Goal: Communication & Community: Answer question/provide support

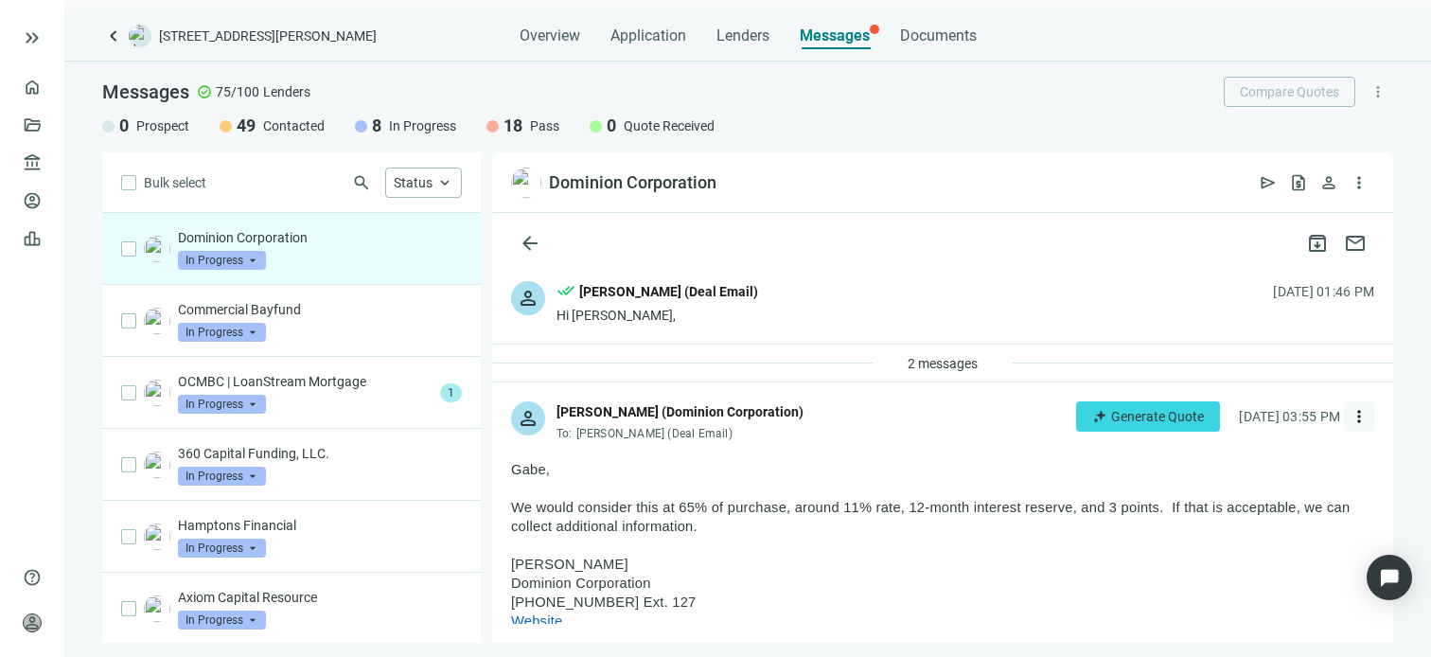
click at [1349, 414] on span "more_vert" at bounding box center [1358, 416] width 19 height 19
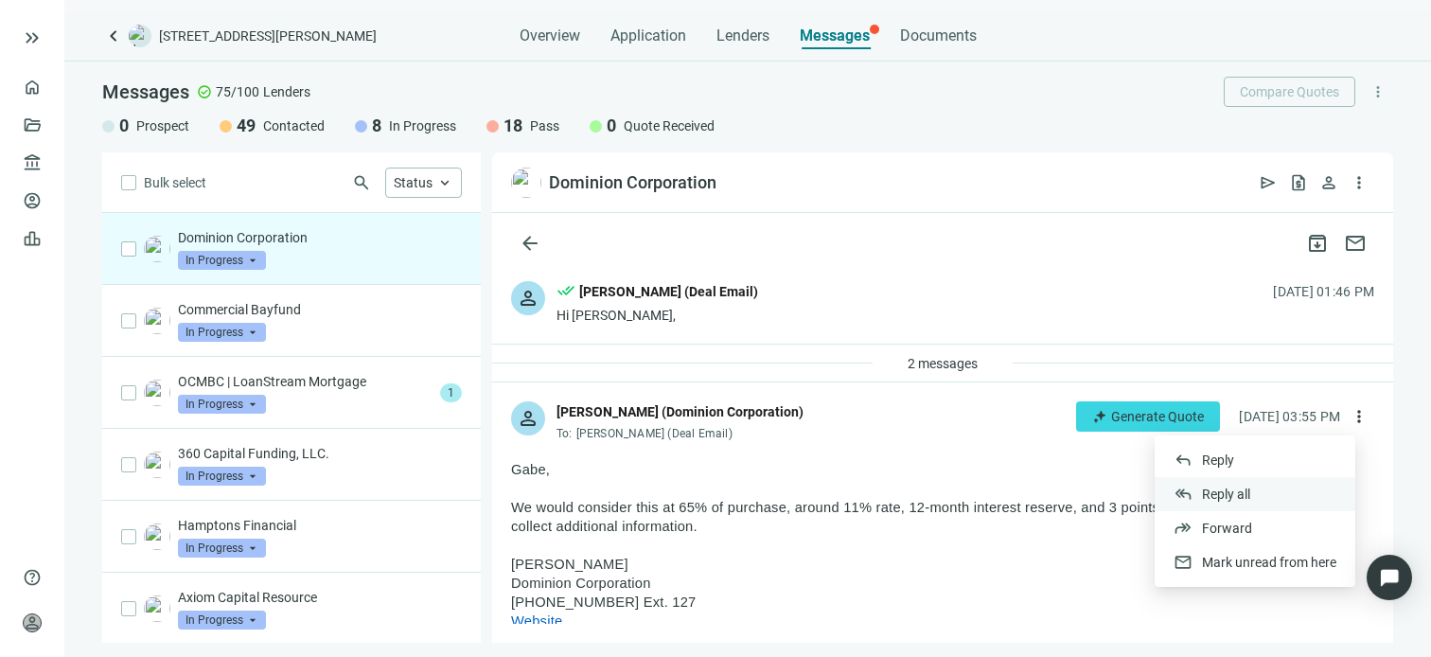
click at [1219, 494] on span "Reply all" at bounding box center [1226, 493] width 48 height 15
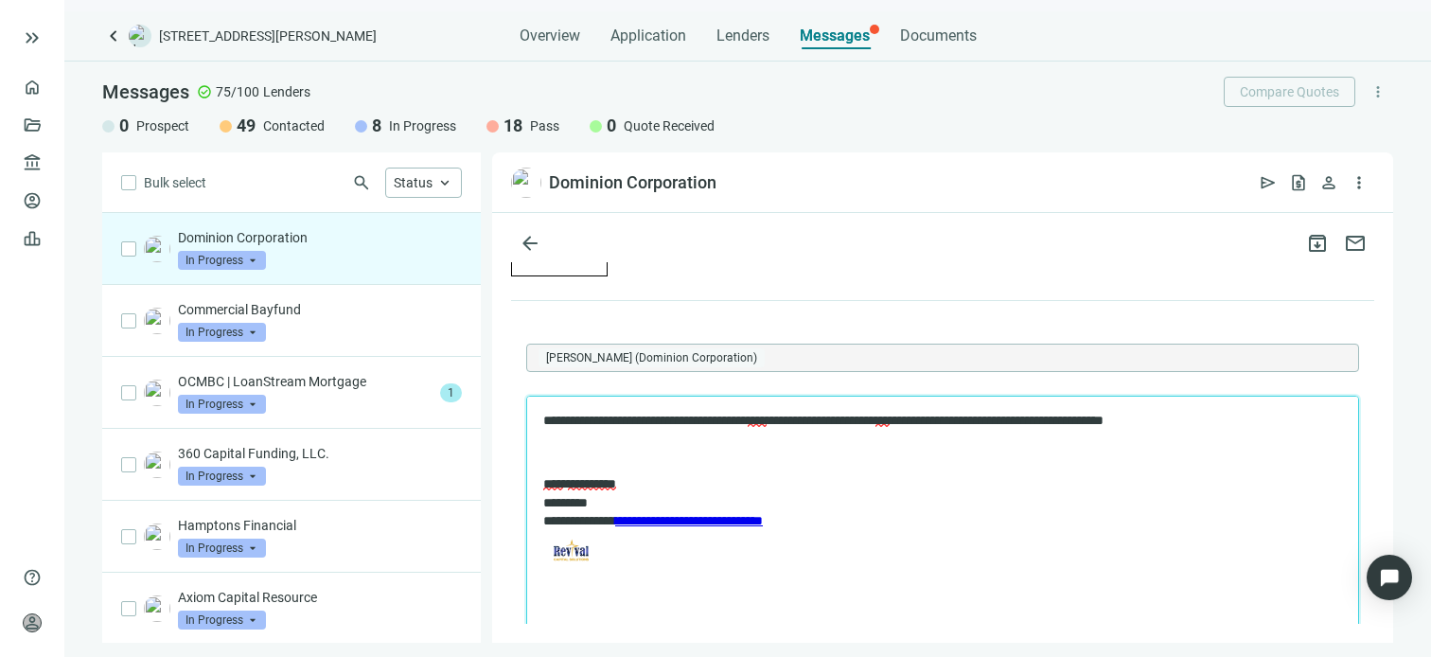
click at [834, 415] on p "**********" at bounding box center [933, 420] width 780 height 19
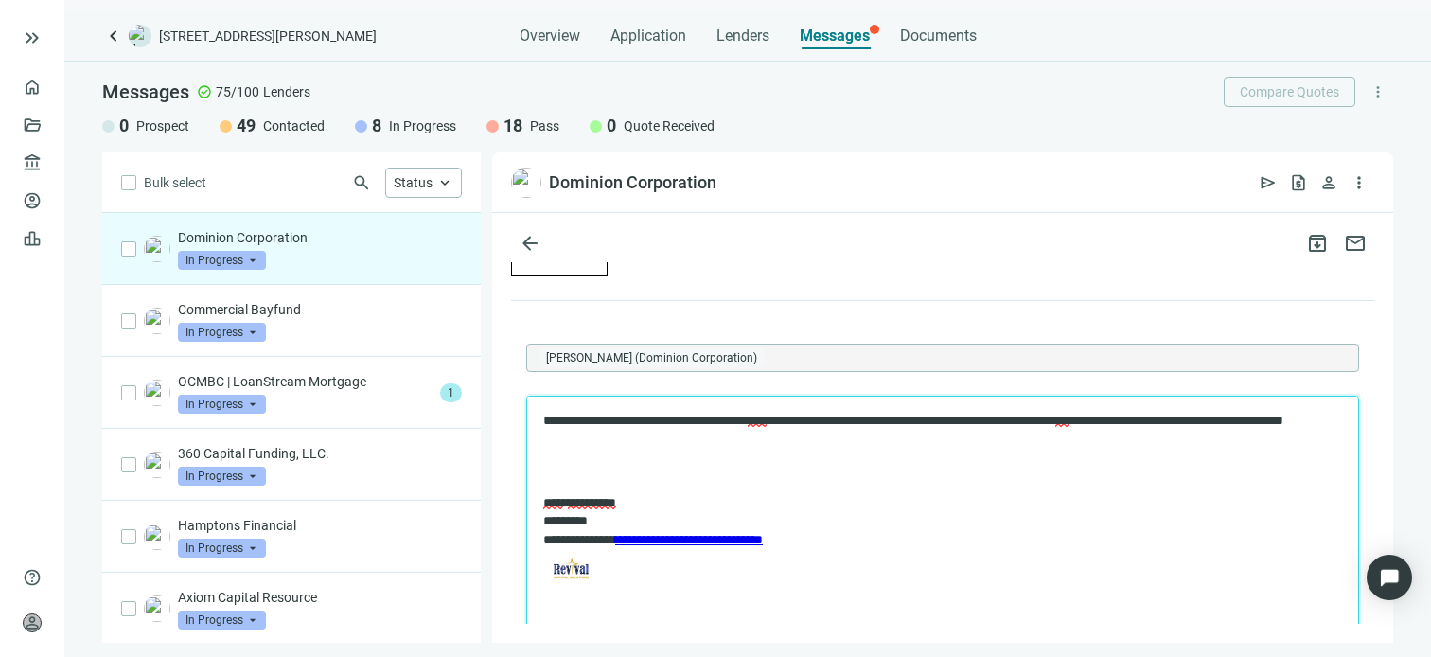
click at [773, 431] on p "**********" at bounding box center [933, 429] width 780 height 37
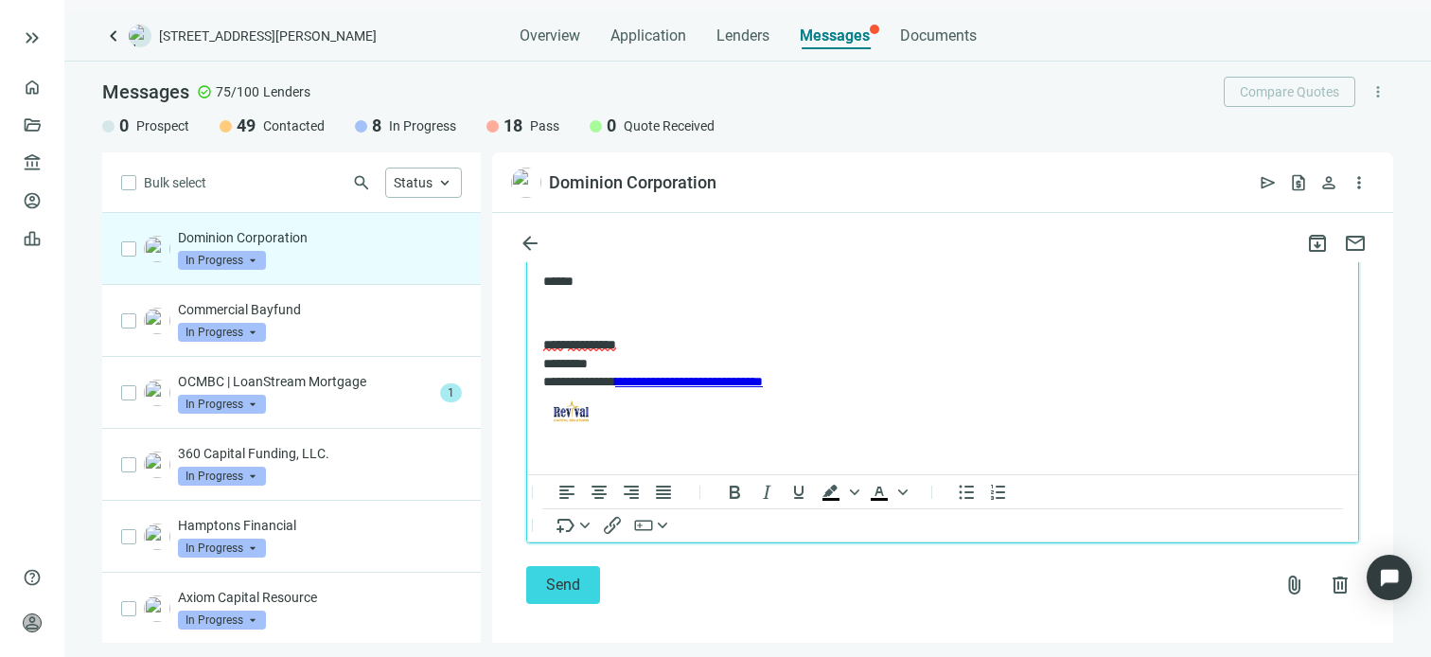
scroll to position [3683, 0]
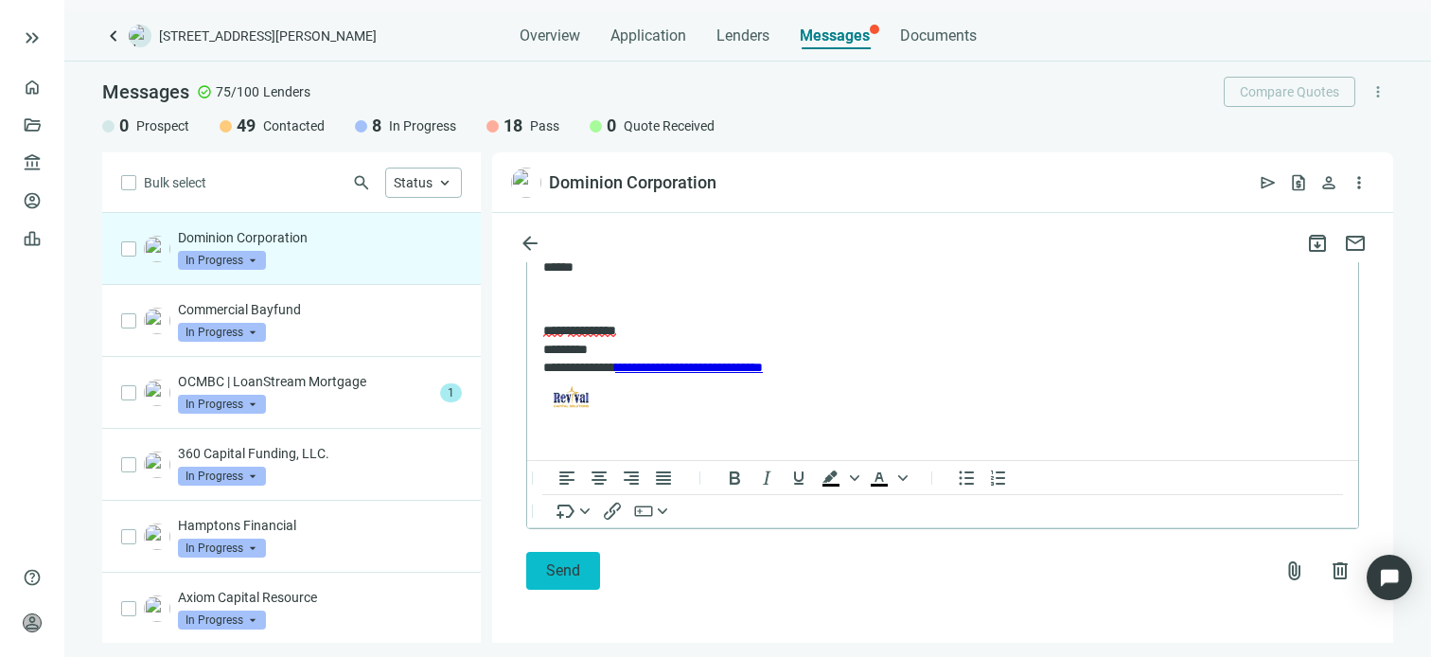
click at [564, 574] on span "Send" at bounding box center [563, 570] width 34 height 18
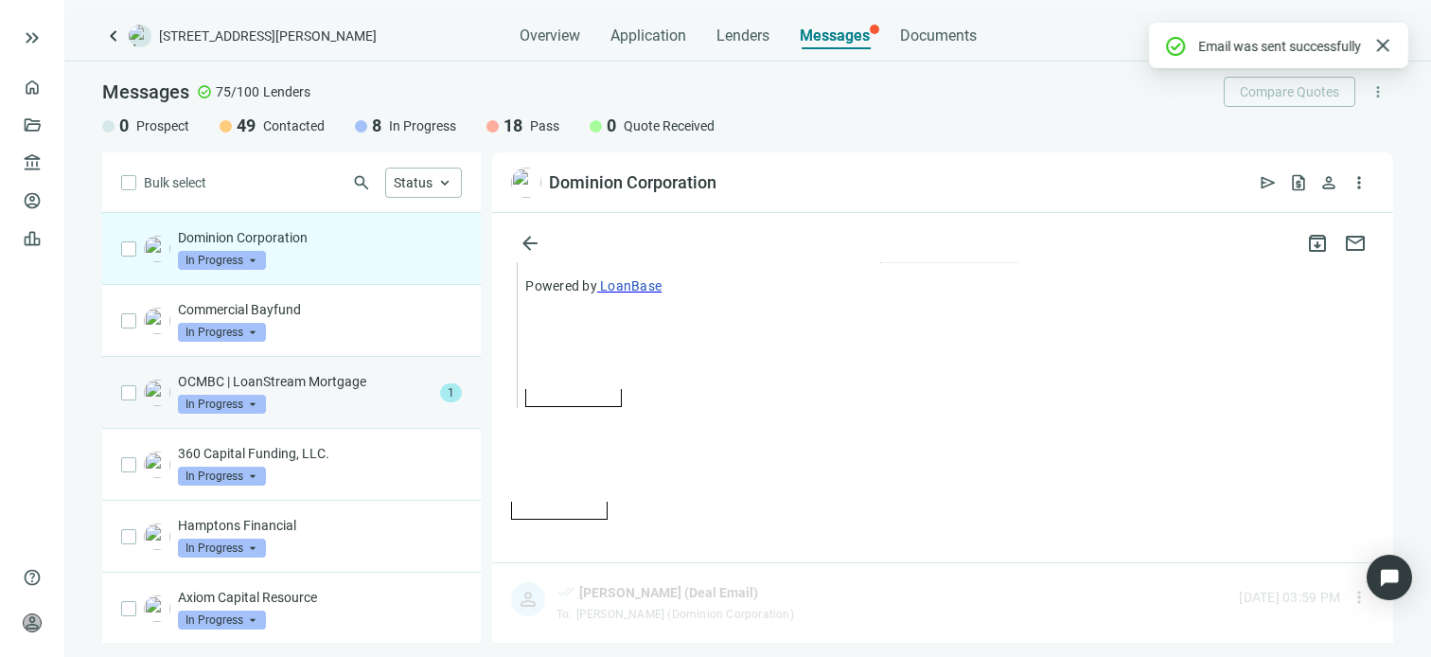
scroll to position [3672, 0]
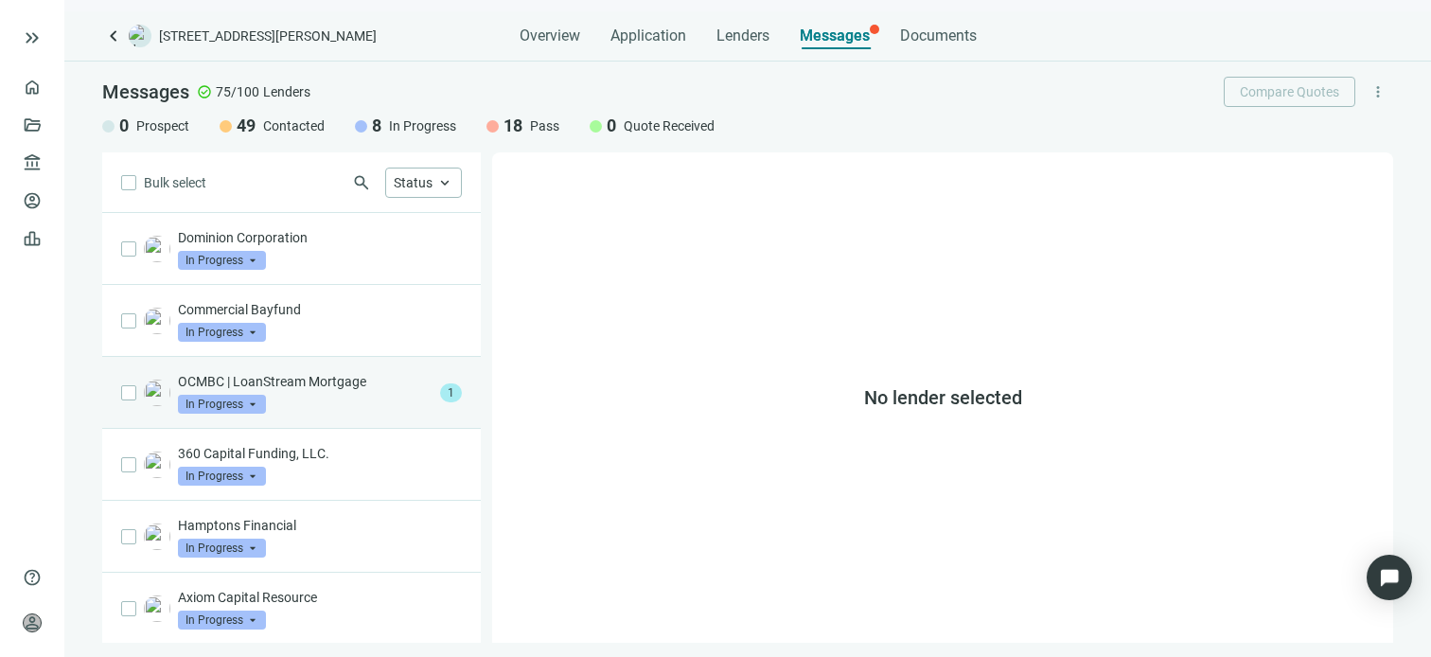
click at [316, 387] on p "OCMBC | LoanStream Mortgage" at bounding box center [305, 381] width 255 height 19
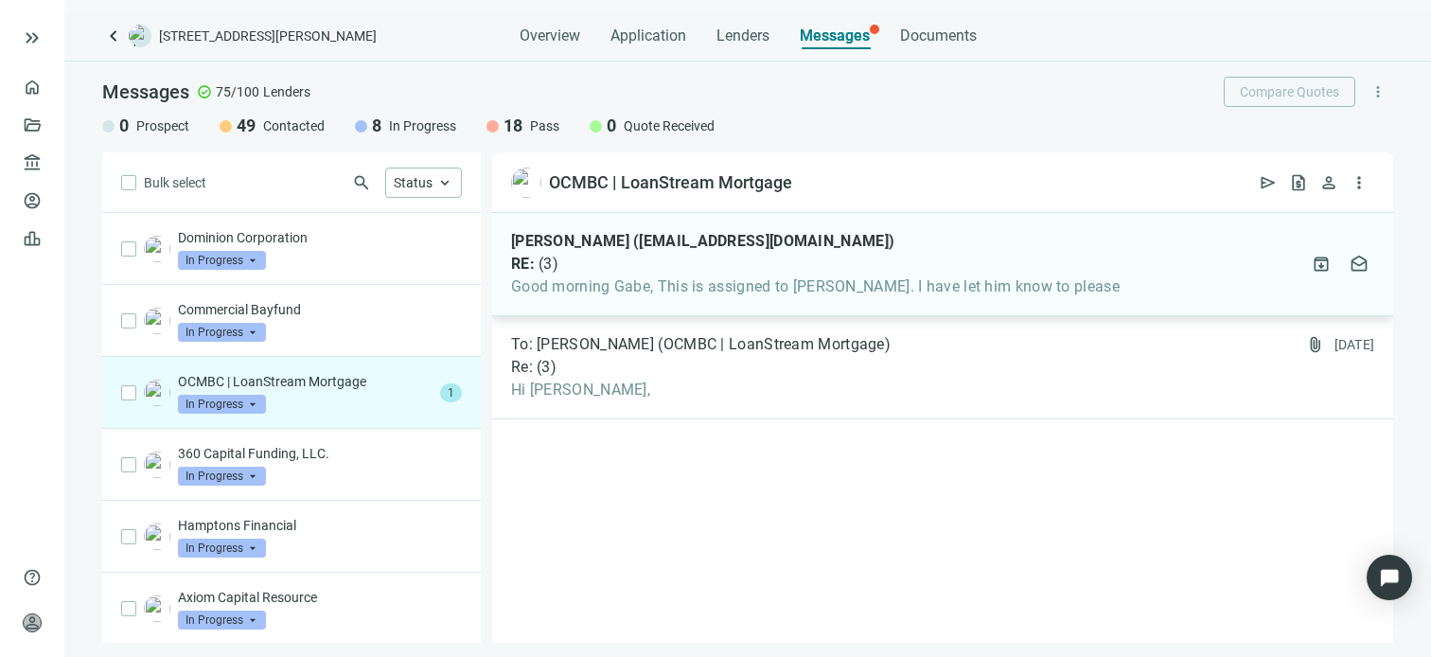
click at [707, 281] on span "Good morning Gabe, This is assigned to Jimmy Lee. I have let him know to please" at bounding box center [815, 286] width 608 height 19
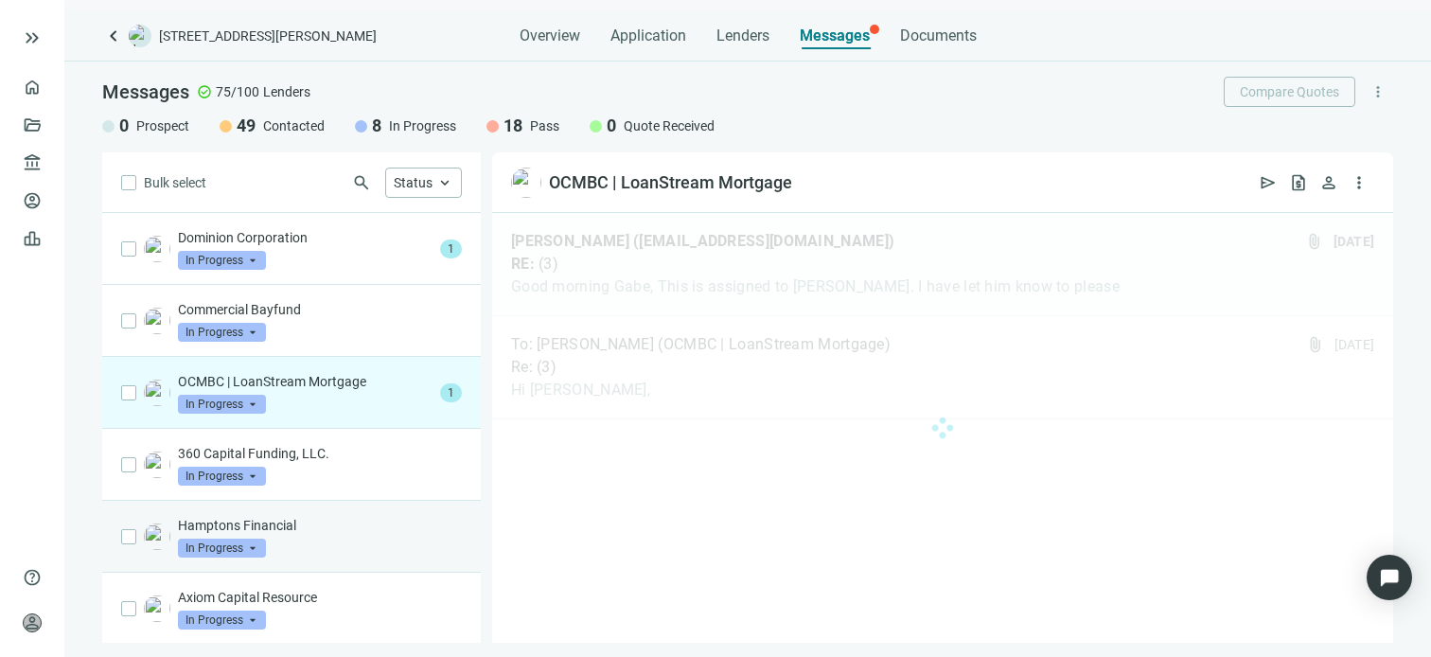
click at [261, 538] on div "In Progress arrow_drop_down prospect contacted Prospect Contacted In Progress Q…" at bounding box center [222, 547] width 88 height 19
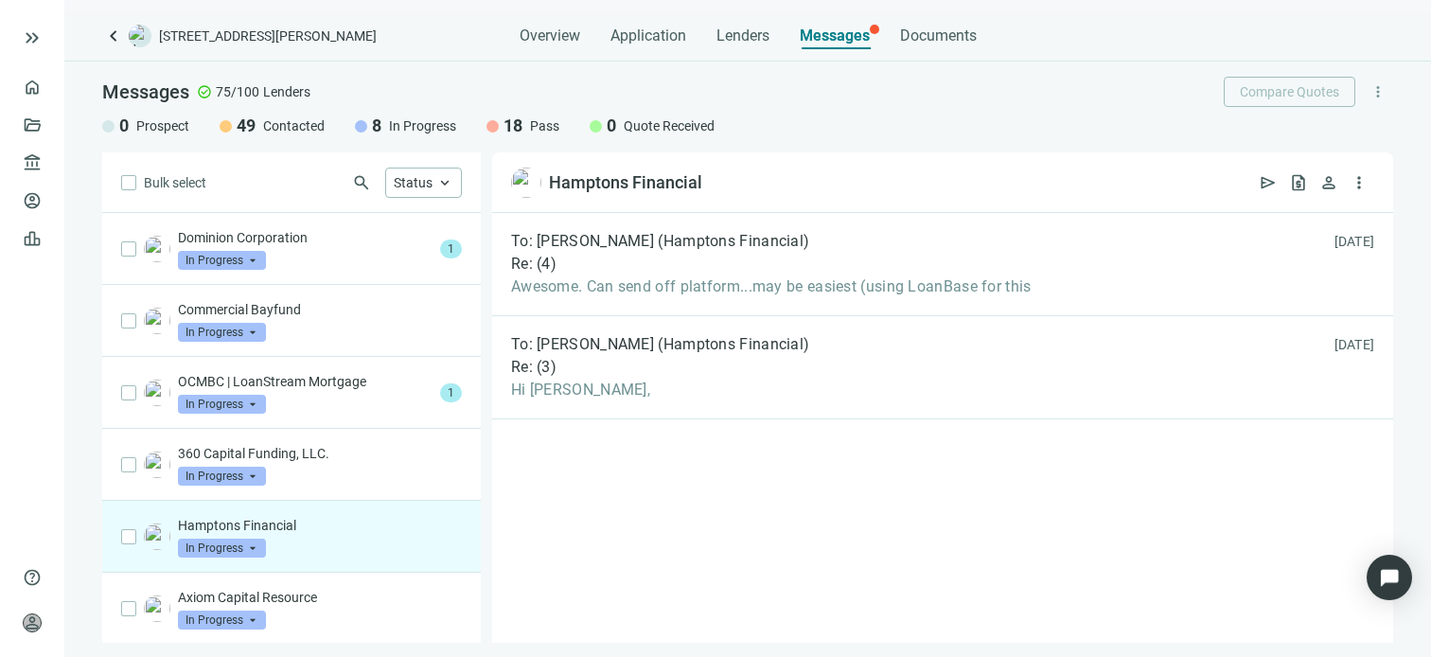
click at [355, 550] on div "Hamptons Financial In Progress arrow_drop_down quote_received pass Prospect Con…" at bounding box center [320, 537] width 284 height 42
click at [325, 543] on div "Hamptons Financial In Progress arrow_drop_down quote_received pass Prospect Con…" at bounding box center [320, 537] width 284 height 42
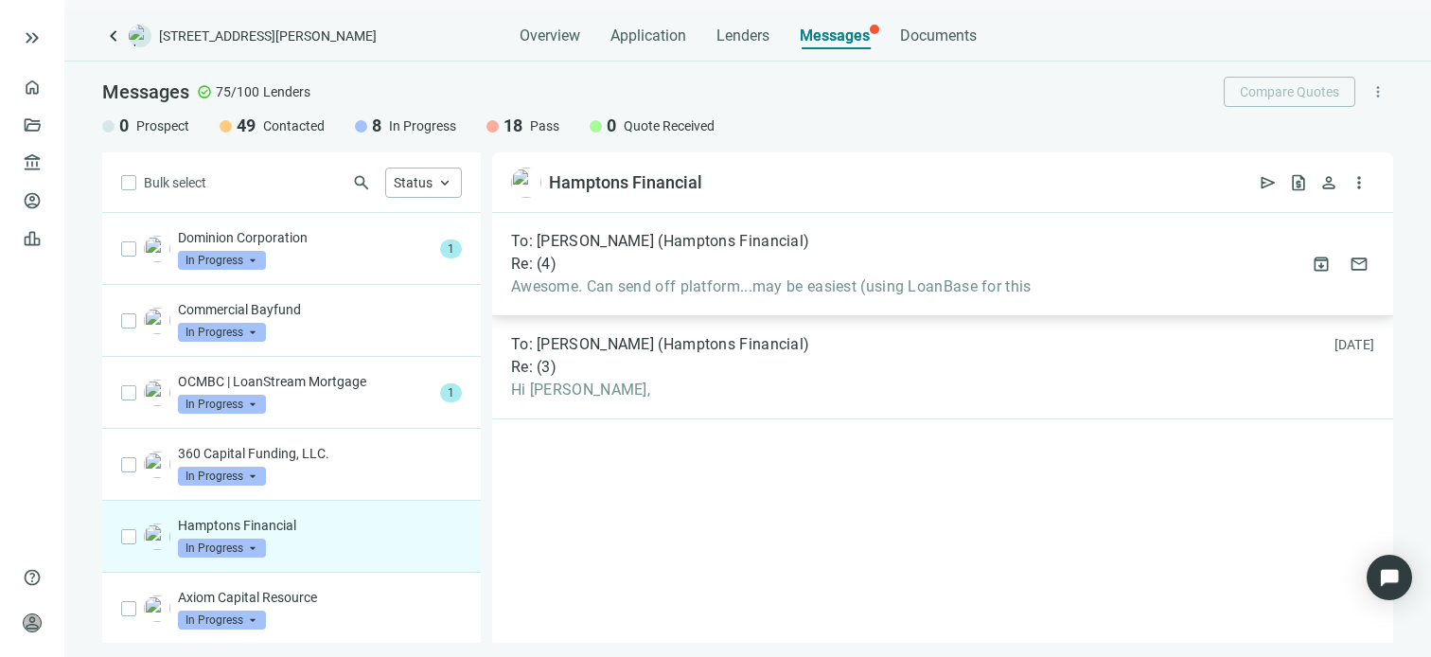
click at [720, 260] on div "Re: ( 4 )" at bounding box center [771, 264] width 520 height 19
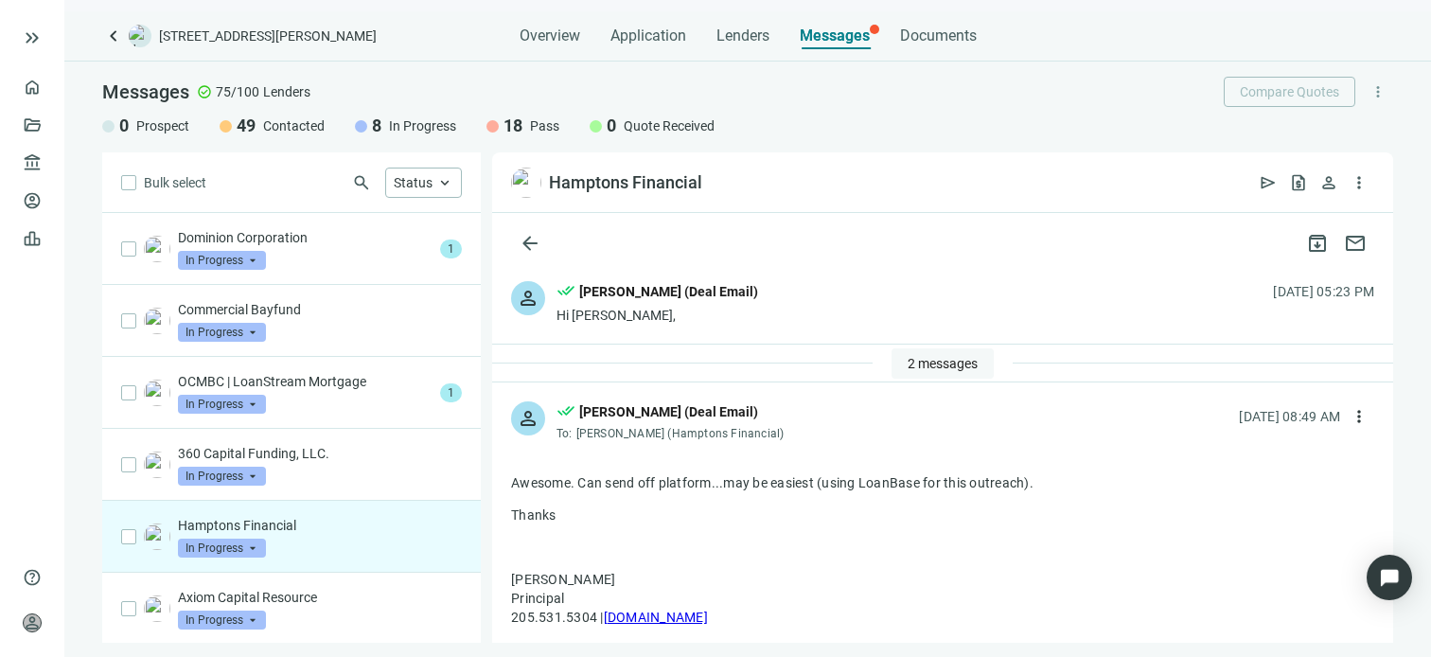
click at [920, 360] on span "2 messages" at bounding box center [943, 363] width 70 height 15
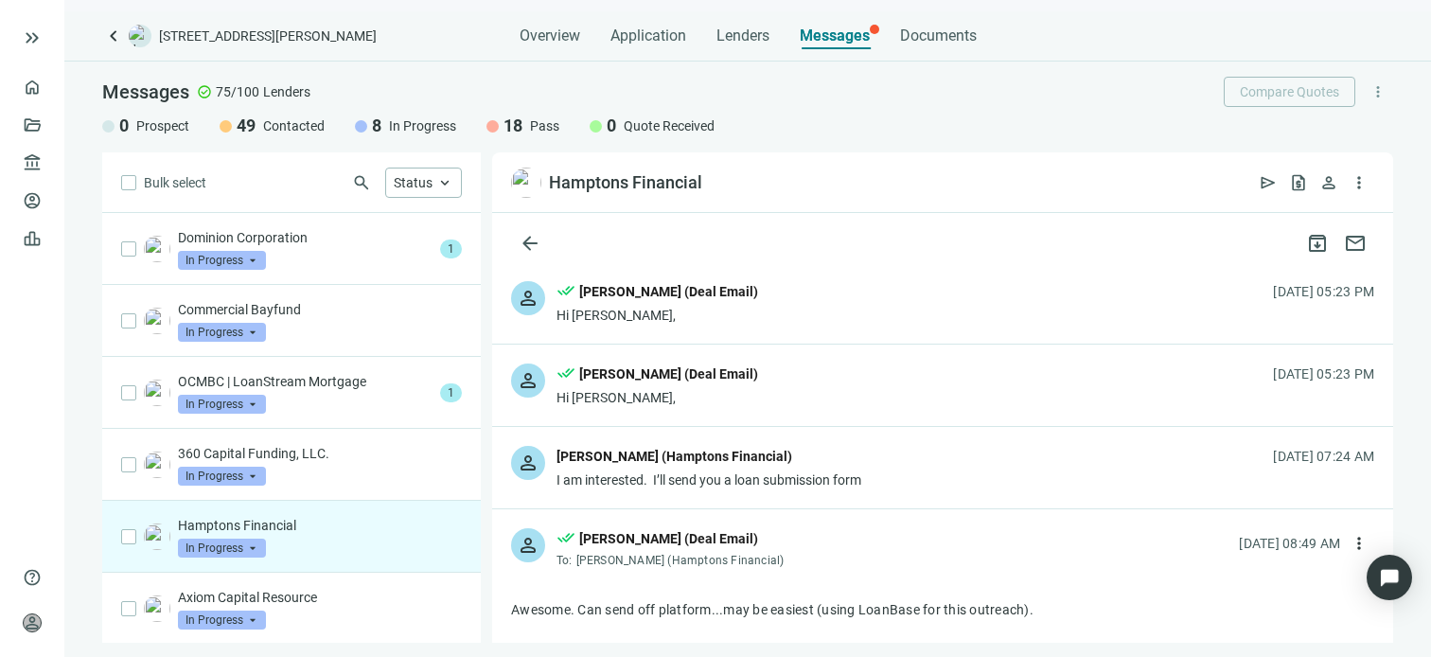
click at [723, 480] on div "I am interested. I’ll send you a loan submission form" at bounding box center [708, 479] width 305 height 19
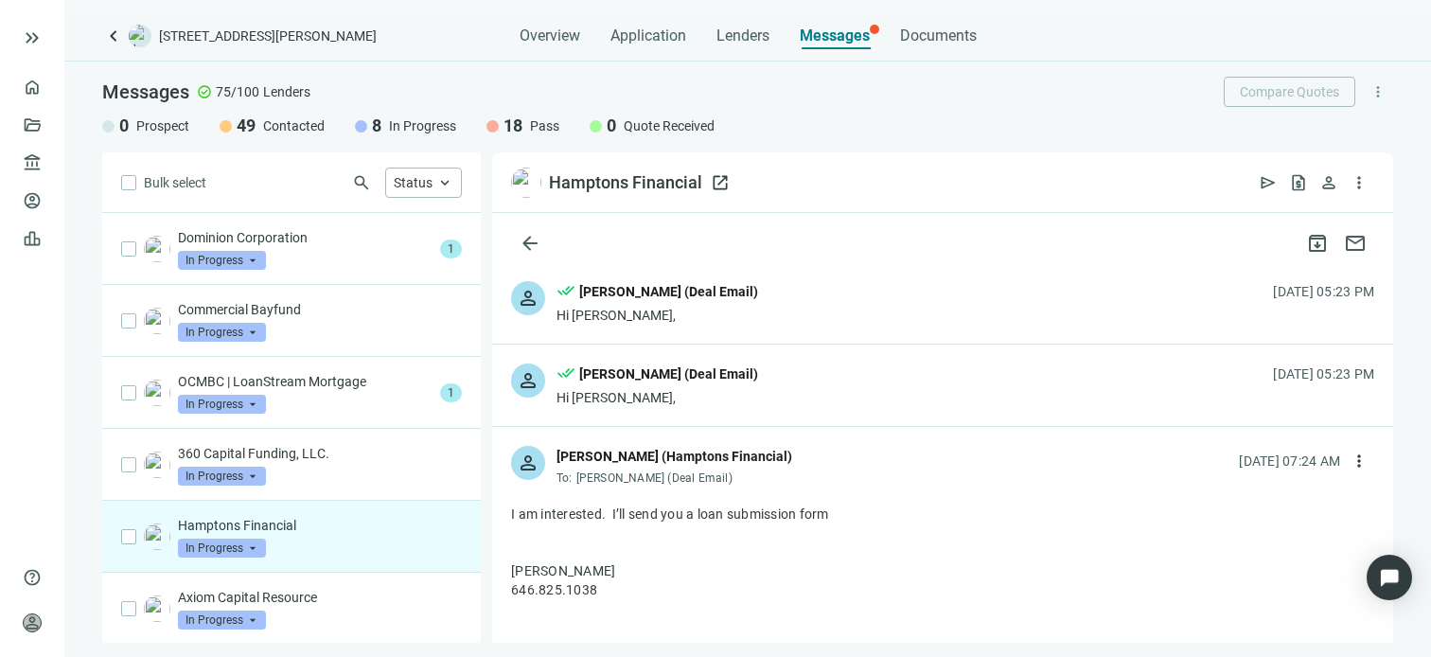
click at [722, 183] on span "open_in_new" at bounding box center [720, 182] width 19 height 19
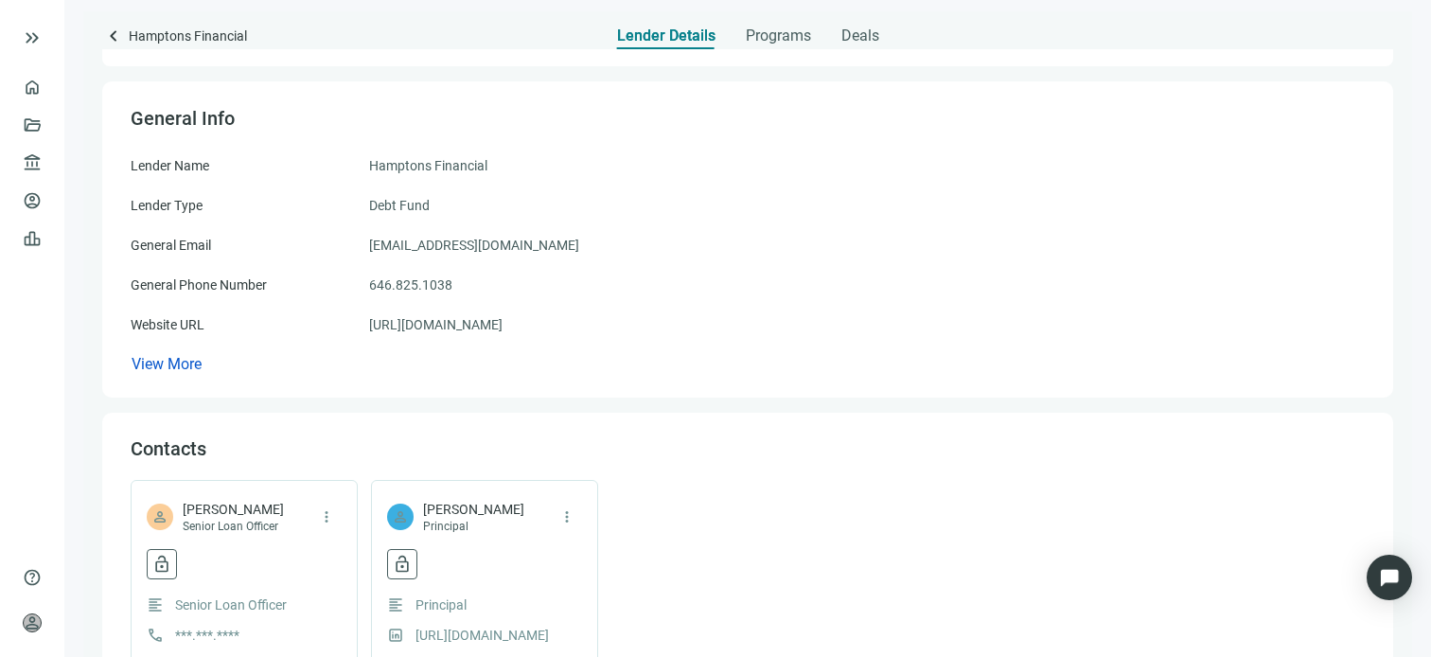
scroll to position [284, 0]
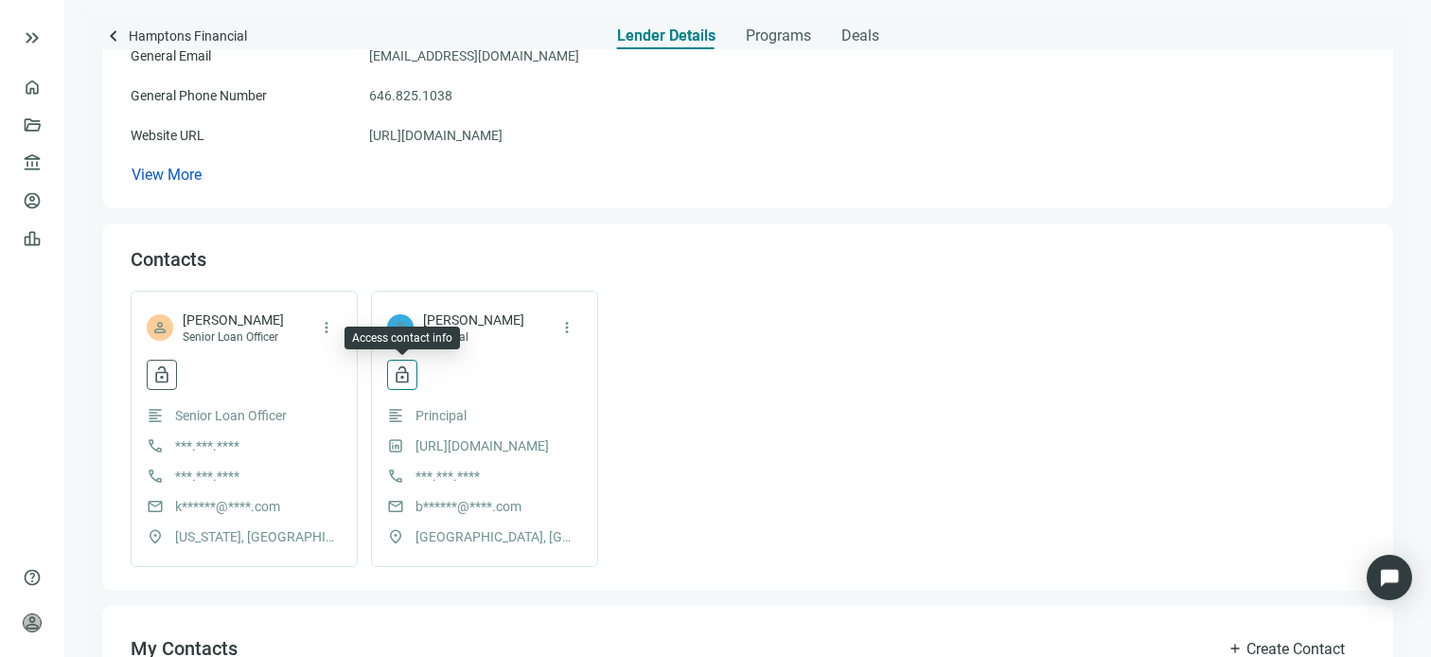
click at [405, 373] on span "lock_open" at bounding box center [402, 374] width 19 height 19
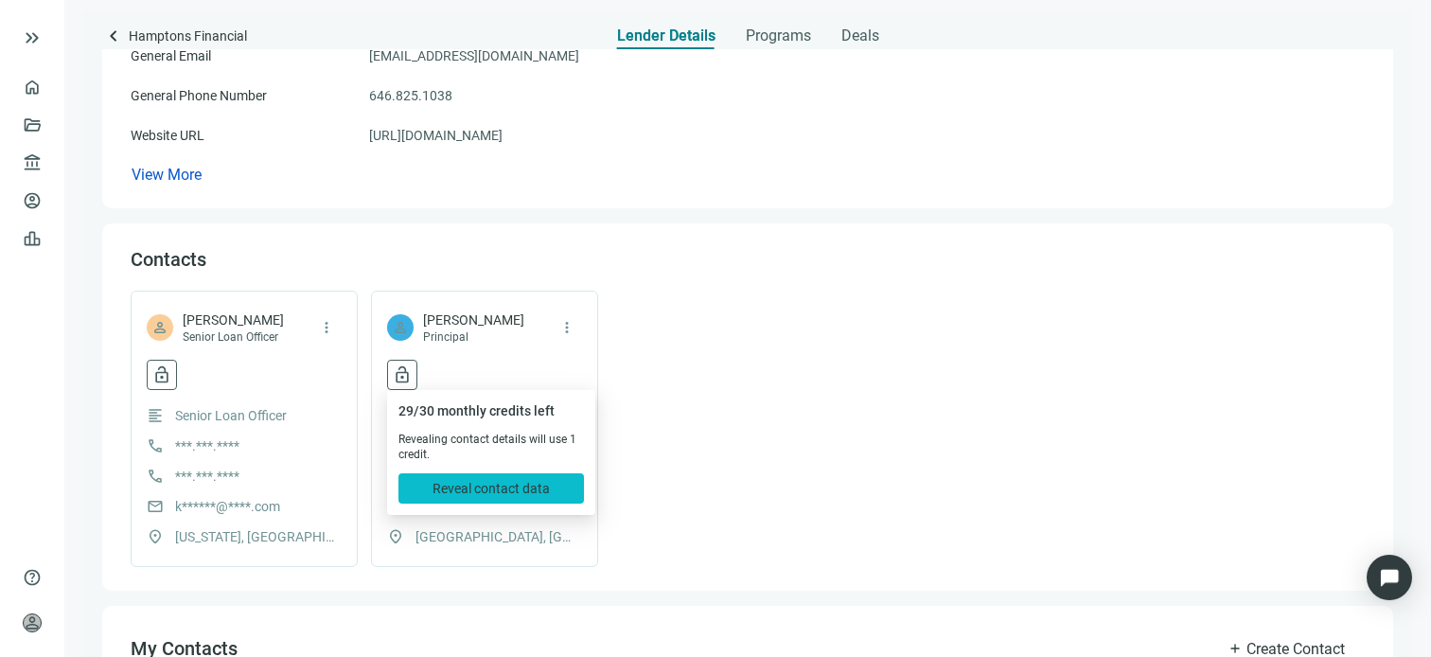
click at [506, 493] on span "Reveal contact data" at bounding box center [490, 488] width 117 height 15
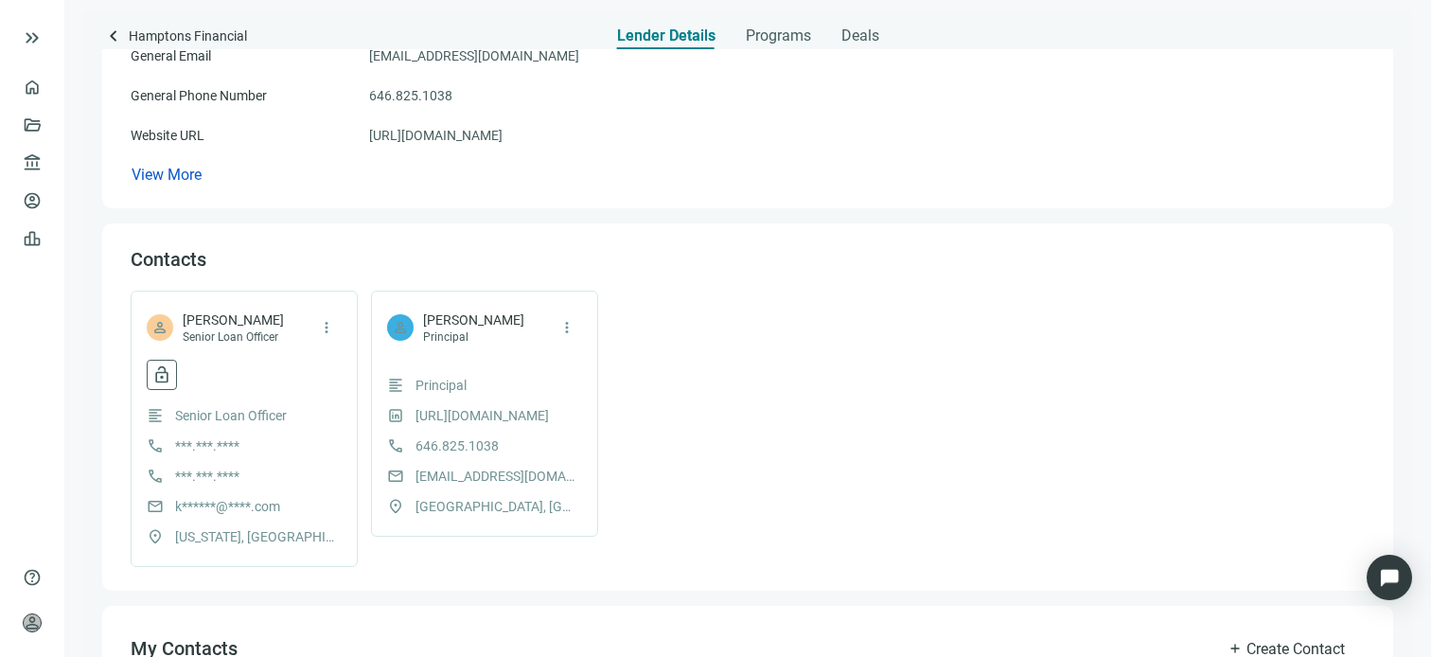
click at [526, 480] on span "brendanpbyrne@gmail.com" at bounding box center [495, 476] width 161 height 21
copy span "brendanpbyrne@gmail.com"
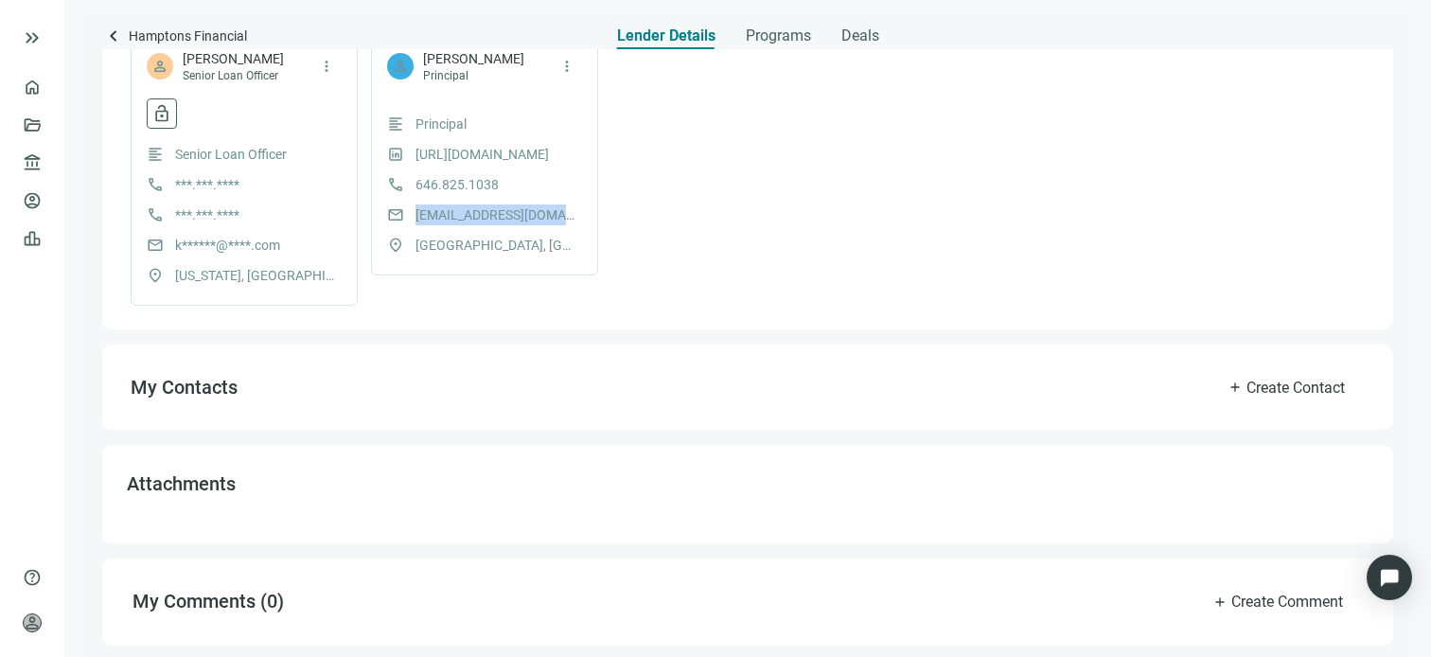
scroll to position [167, 0]
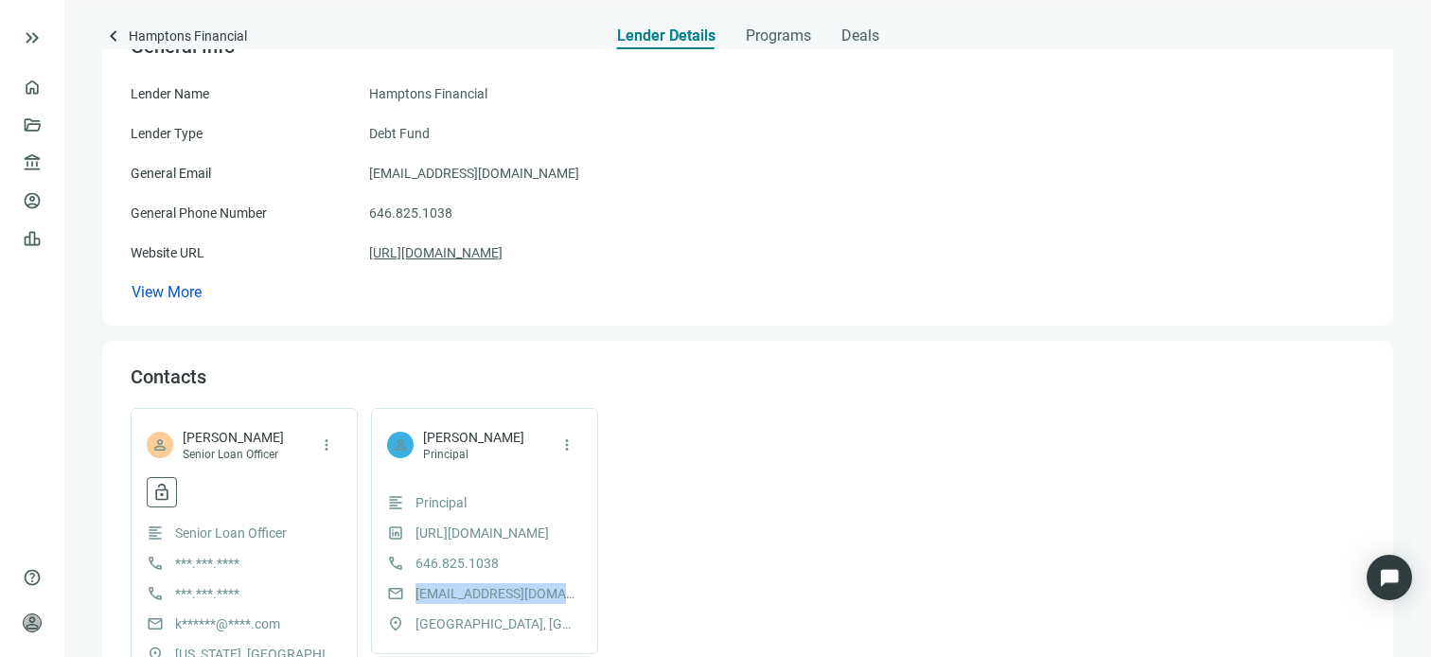
click at [500, 250] on link "https://hamptonsfinancial.com" at bounding box center [435, 252] width 133 height 21
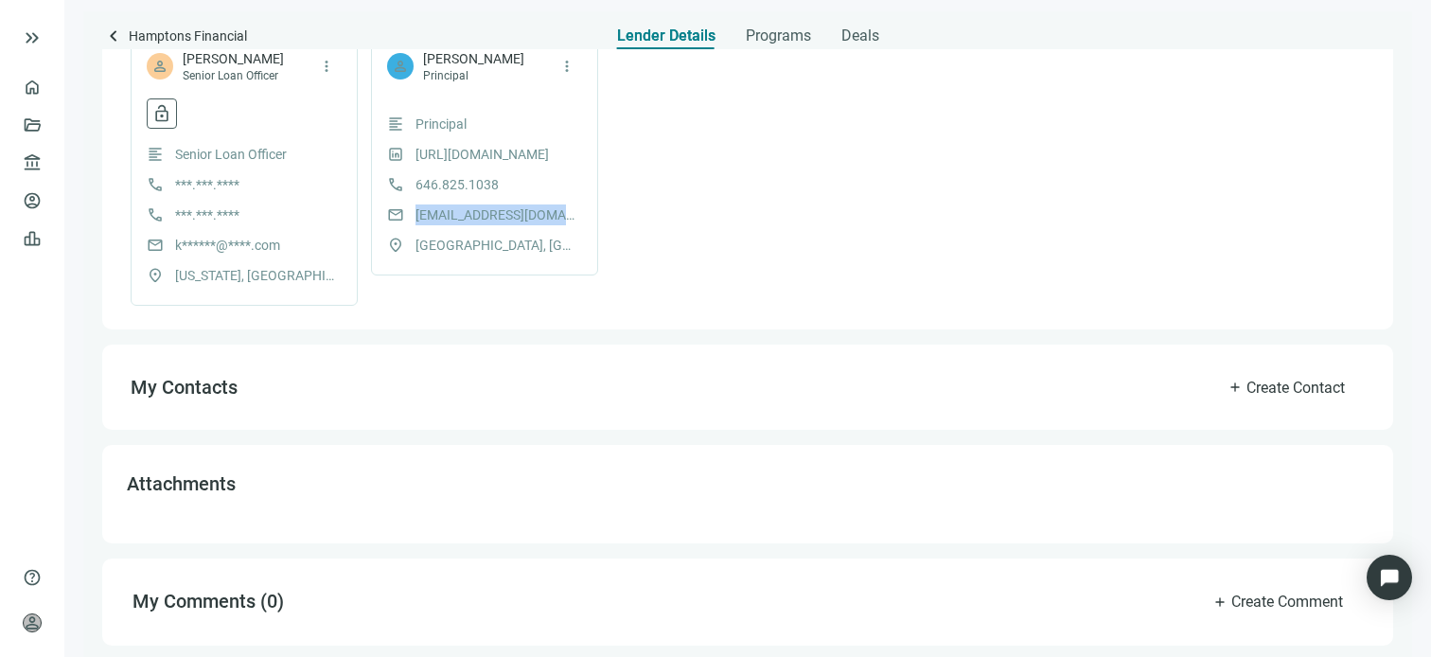
scroll to position [0, 0]
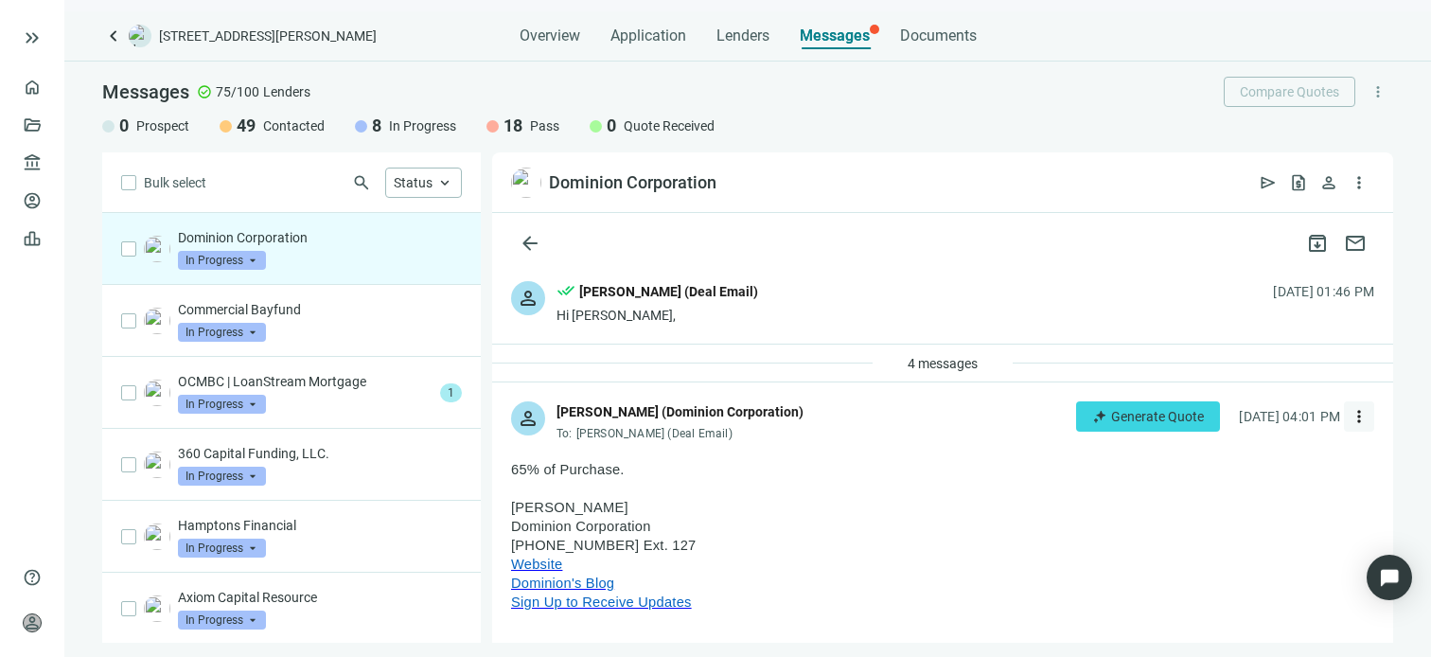
click at [1349, 416] on span "more_vert" at bounding box center [1358, 416] width 19 height 19
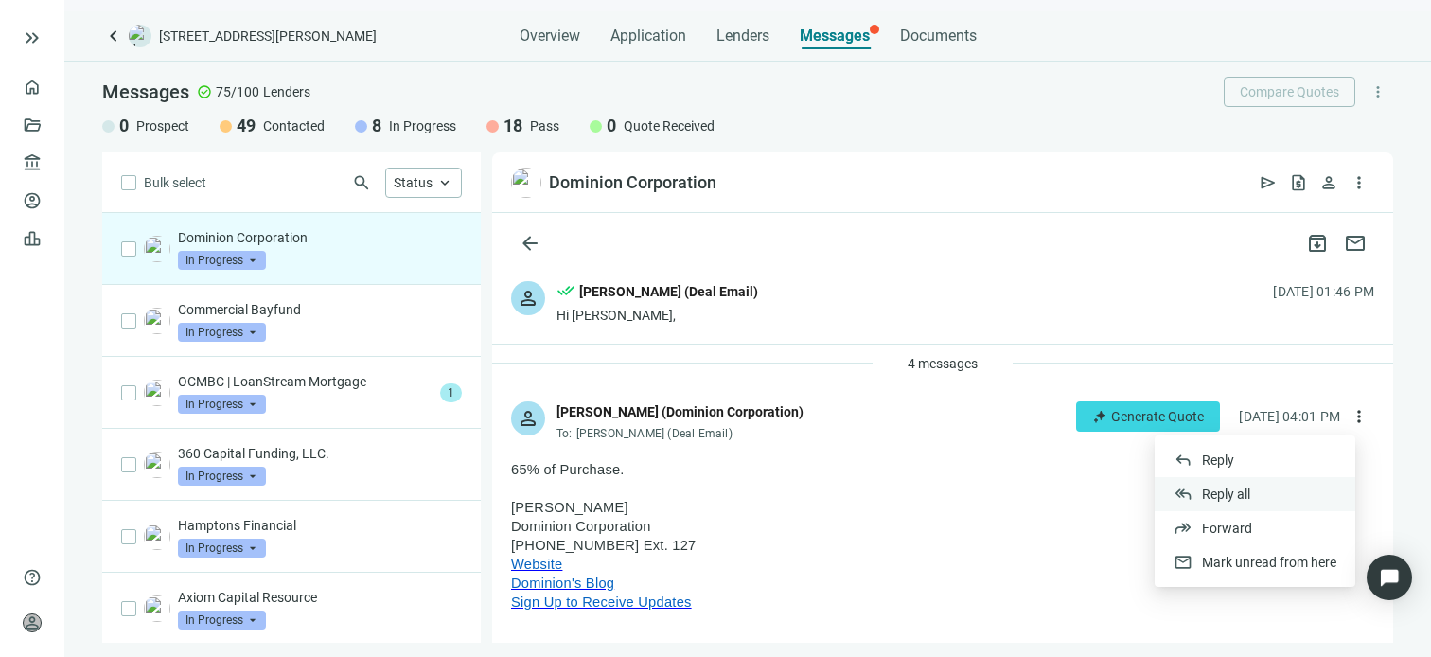
click at [1210, 497] on span "Reply all" at bounding box center [1226, 493] width 48 height 15
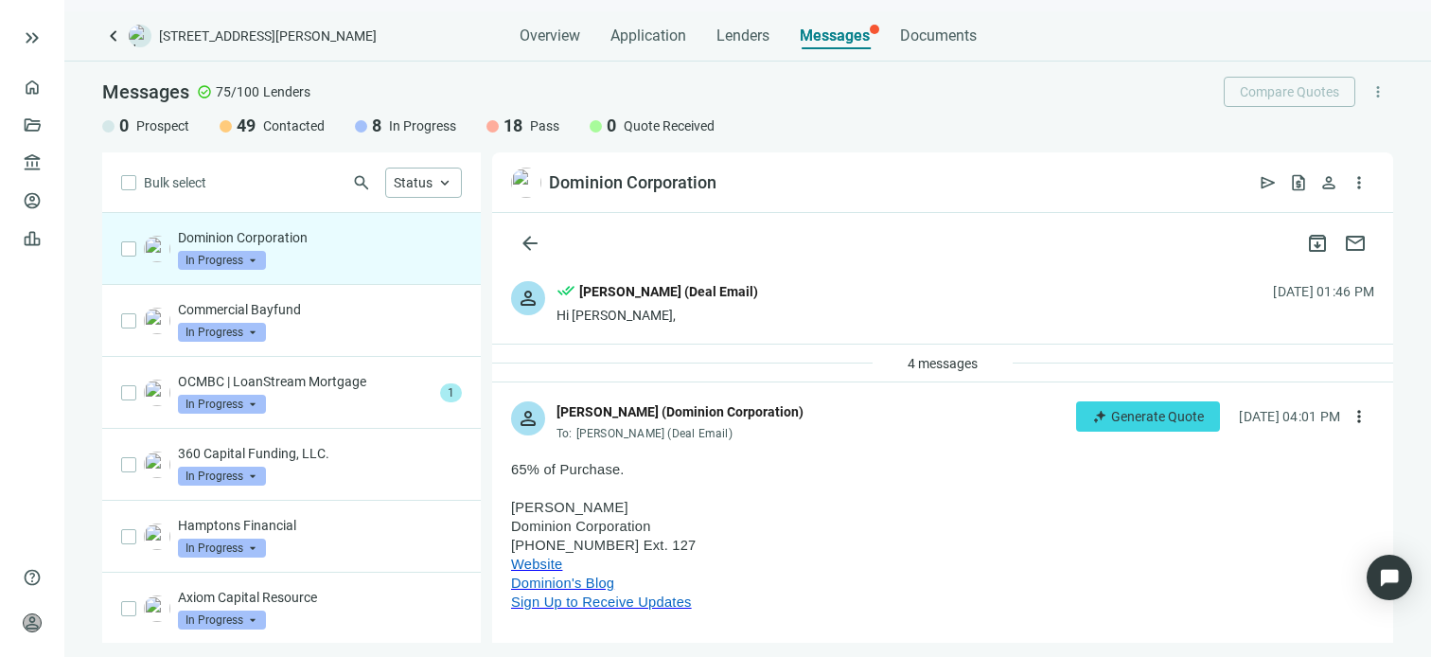
type textarea "**********"
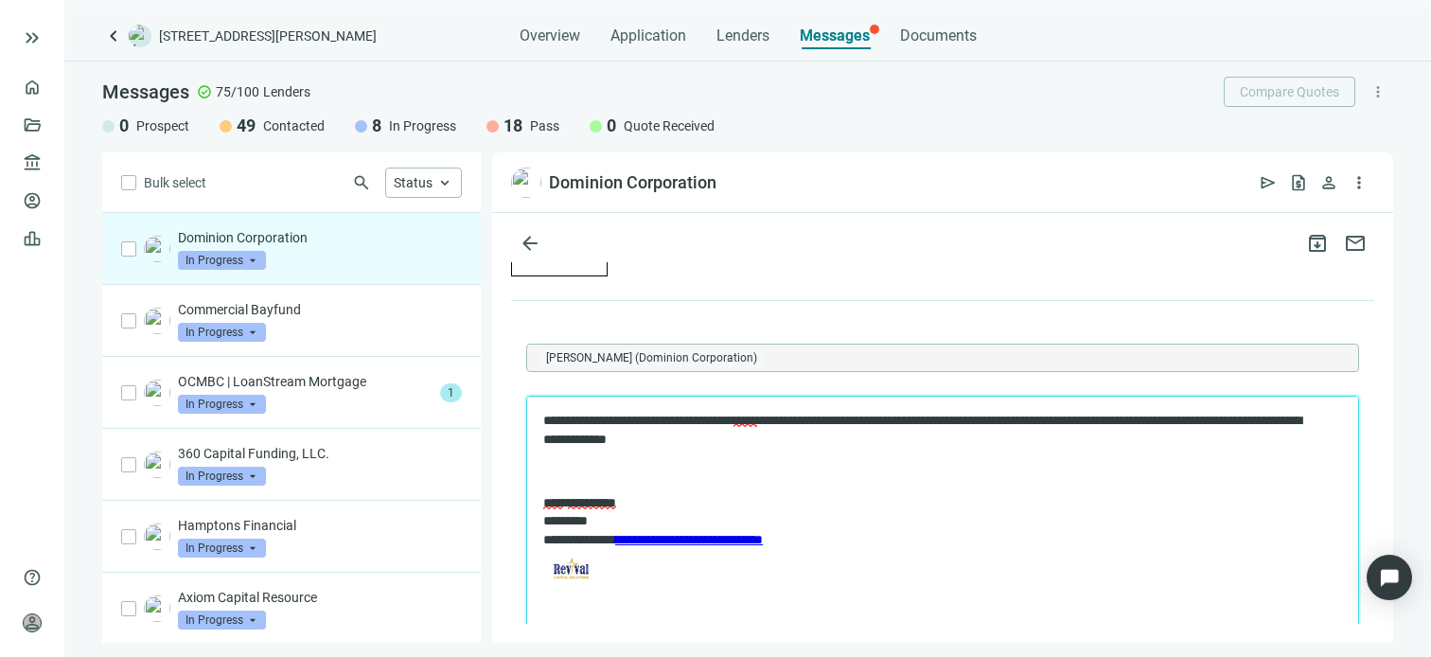
scroll to position [4493, 0]
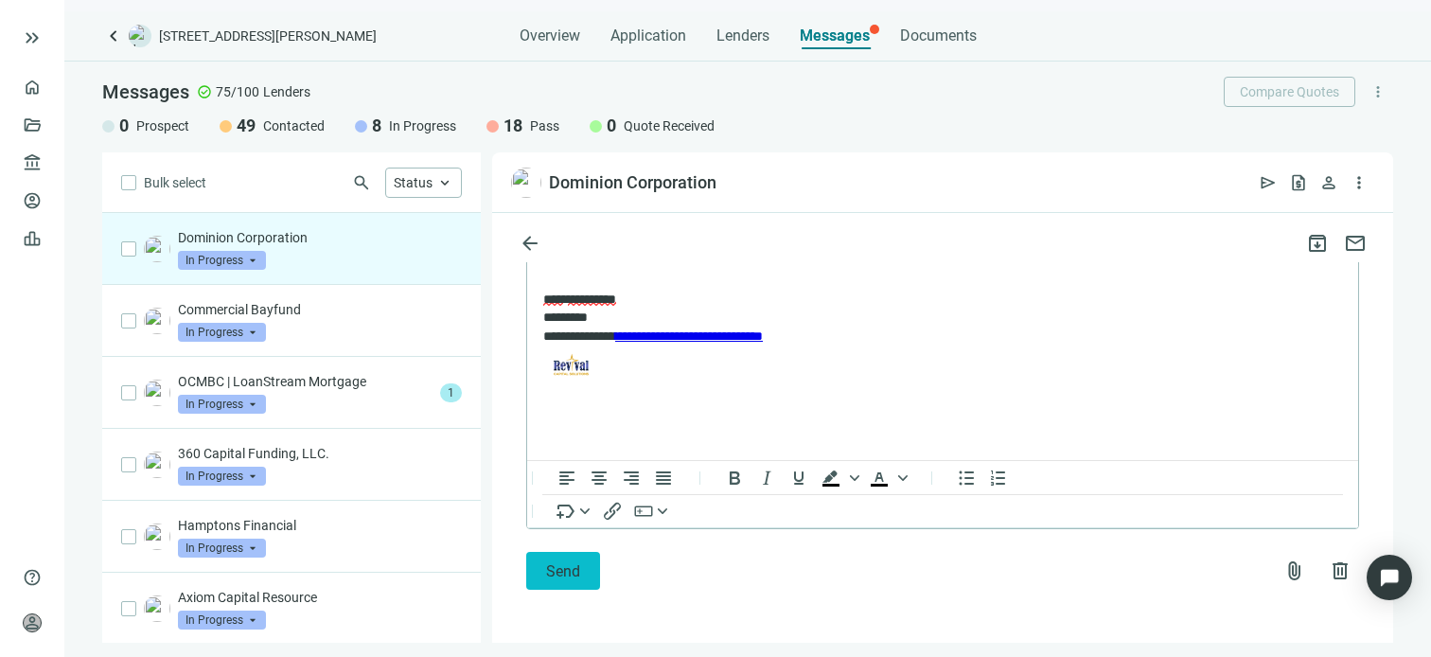
click at [560, 574] on span "Send" at bounding box center [563, 571] width 34 height 18
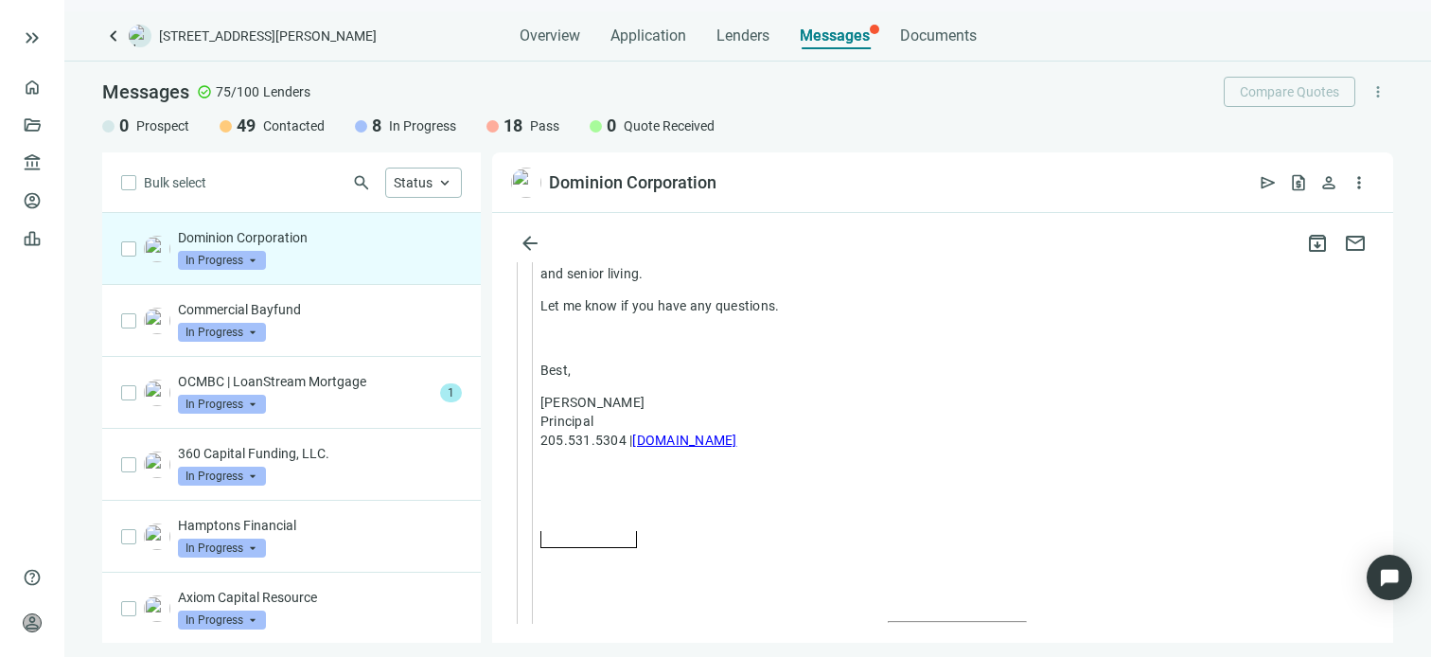
scroll to position [3787, 0]
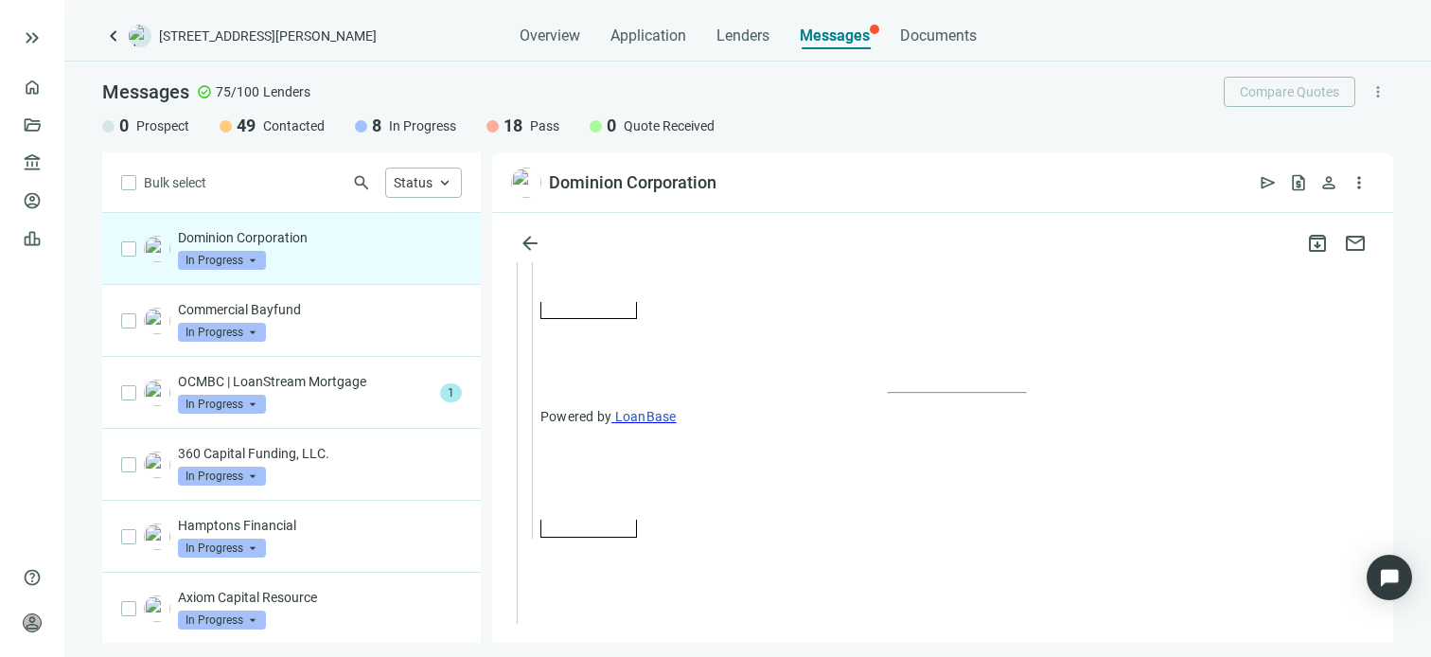
click at [273, 249] on div "Dominion Corporation In Progress arrow_drop_down" at bounding box center [320, 249] width 284 height 42
